Goal: Register for event/course

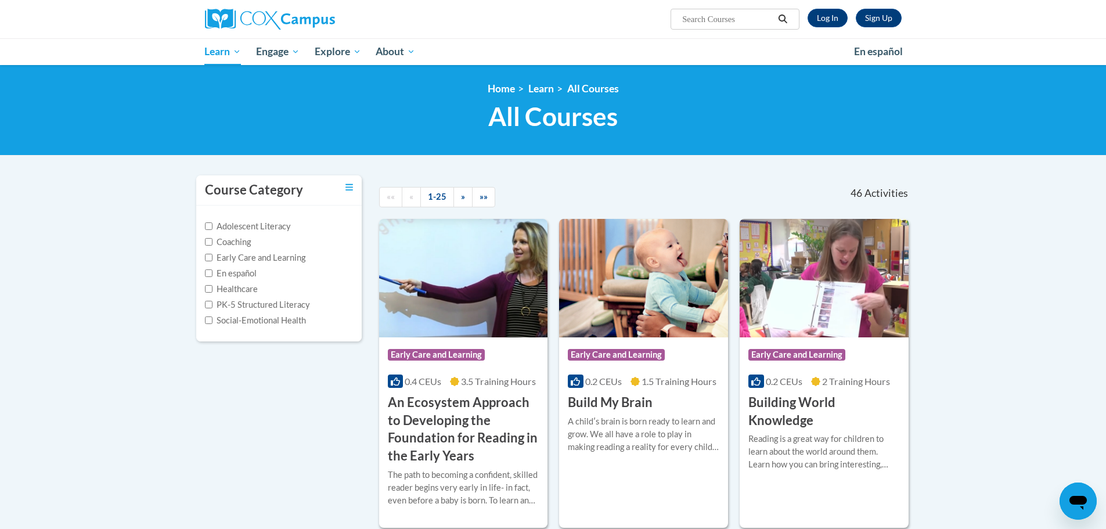
click at [749, 18] on input "Search..." at bounding box center [727, 19] width 93 height 14
type input "oral language"
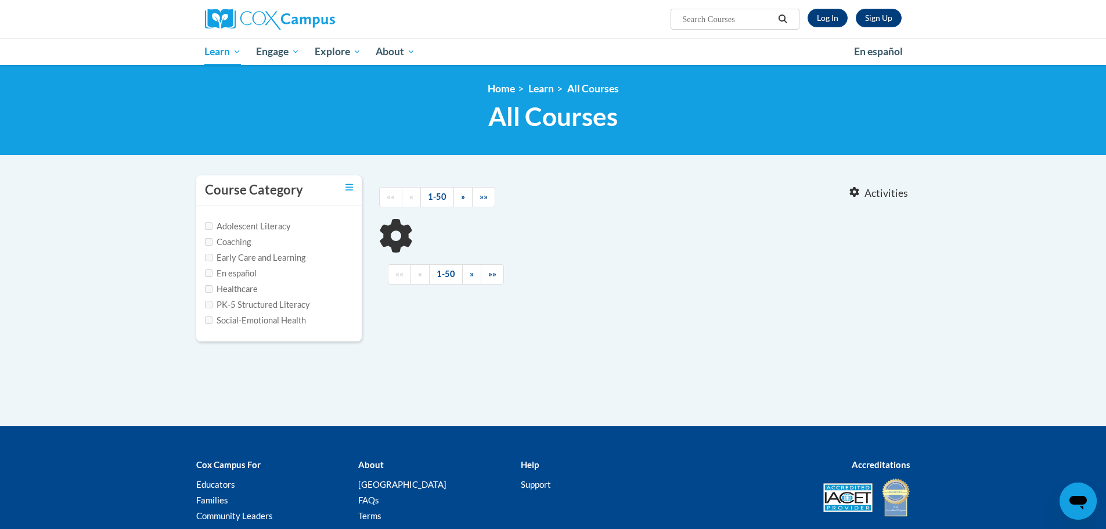
type input "oral language"
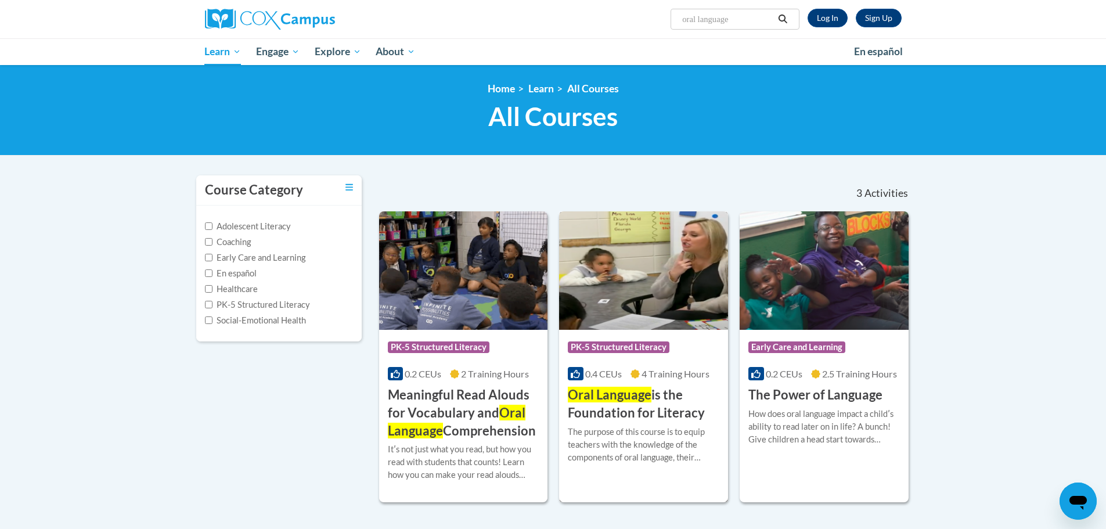
click at [700, 368] on div "0.4 CEUs 4 Training Hours" at bounding box center [644, 374] width 152 height 13
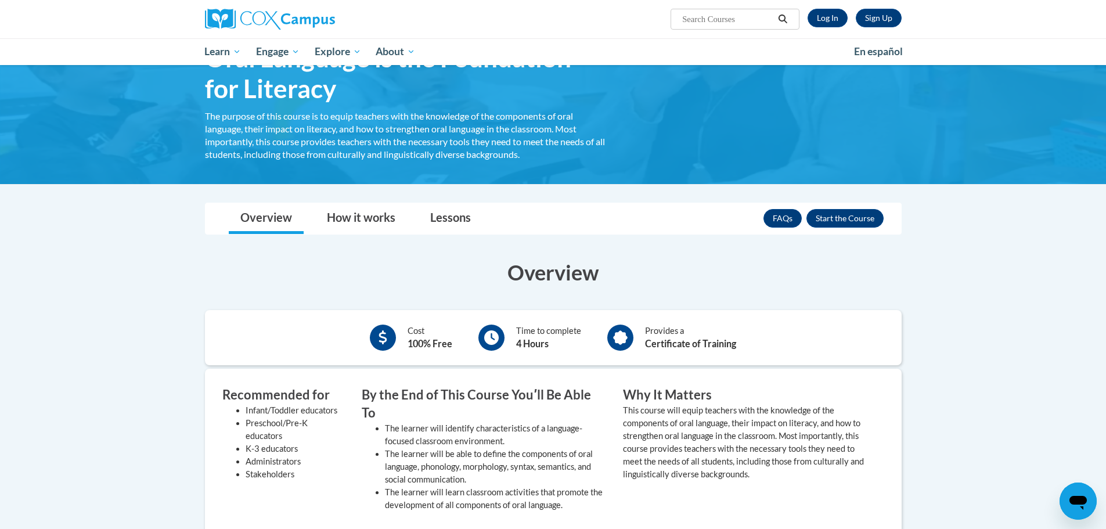
scroll to position [76, 0]
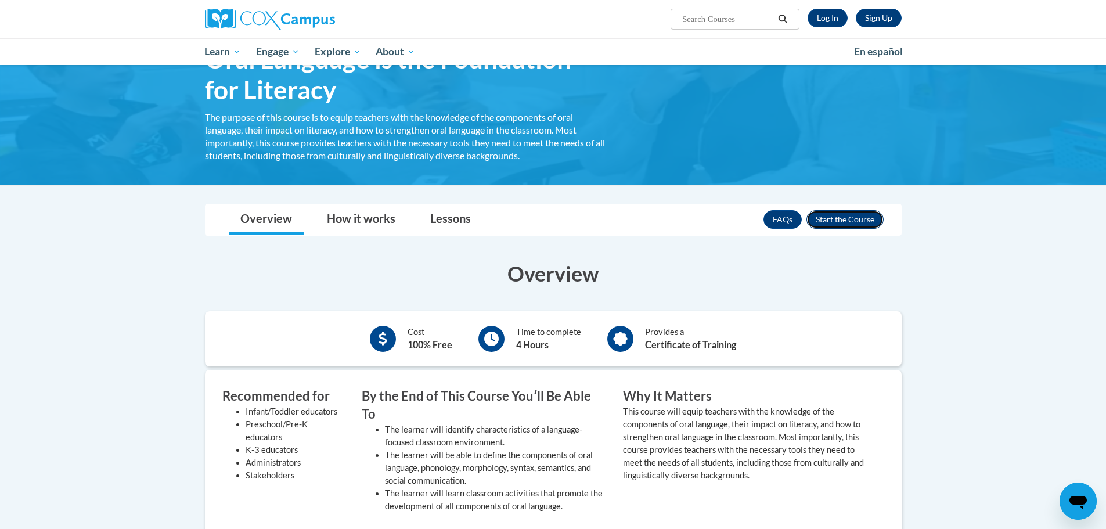
click at [843, 218] on button "Enroll" at bounding box center [845, 219] width 77 height 19
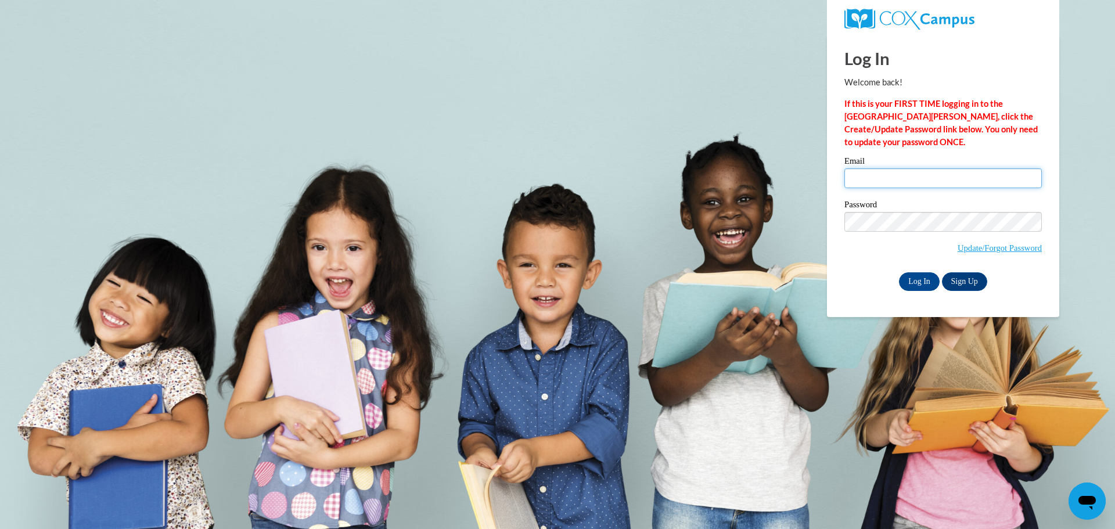
click at [936, 177] on input "Email" at bounding box center [942, 178] width 197 height 20
type input "mary-luisa.berges@students.cau.edu"
click at [916, 274] on input "Log In" at bounding box center [919, 281] width 41 height 19
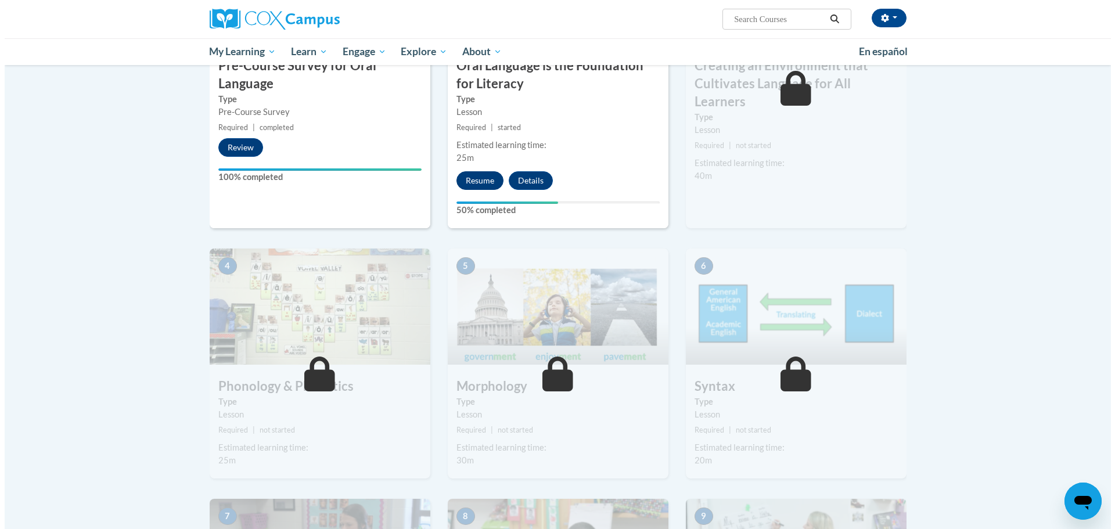
scroll to position [376, 0]
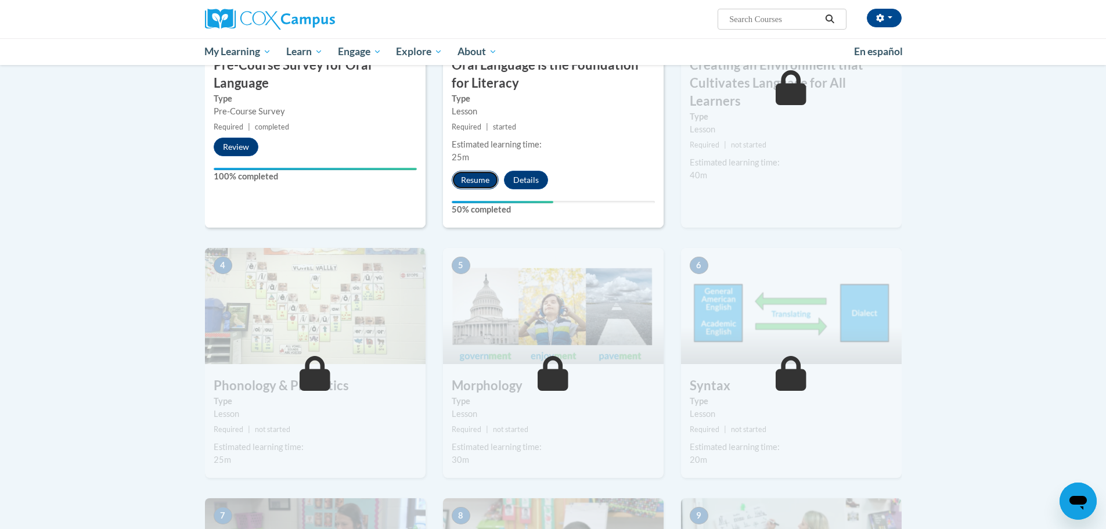
click at [470, 177] on button "Resume" at bounding box center [475, 180] width 47 height 19
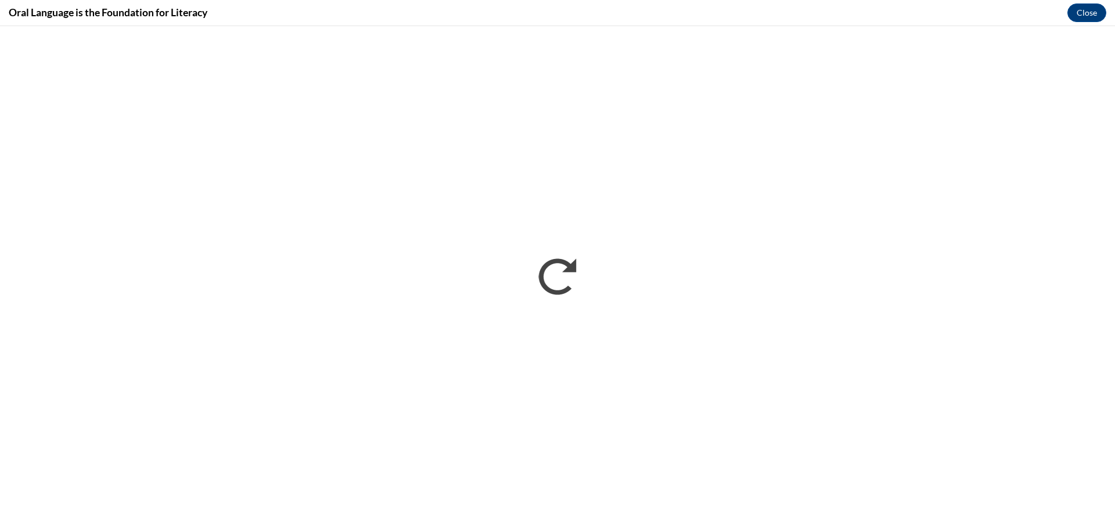
scroll to position [0, 0]
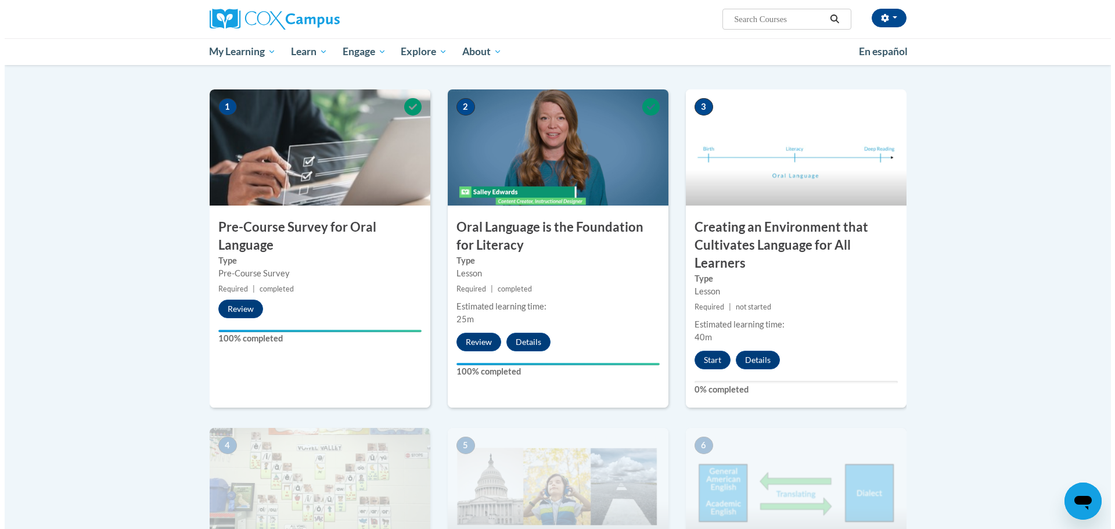
scroll to position [214, 0]
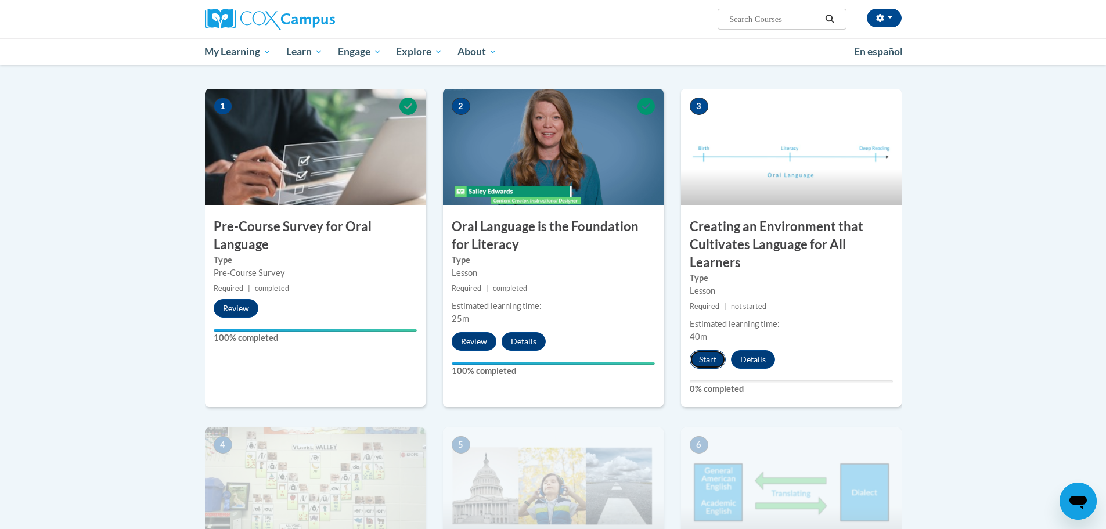
click at [710, 355] on button "Start" at bounding box center [708, 359] width 36 height 19
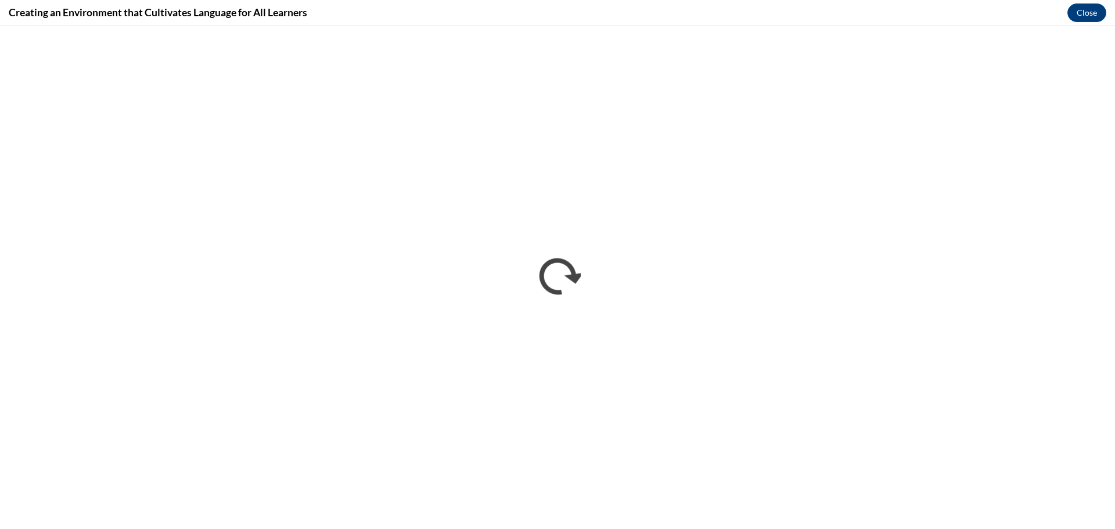
scroll to position [0, 0]
